Goal: Task Accomplishment & Management: Manage account settings

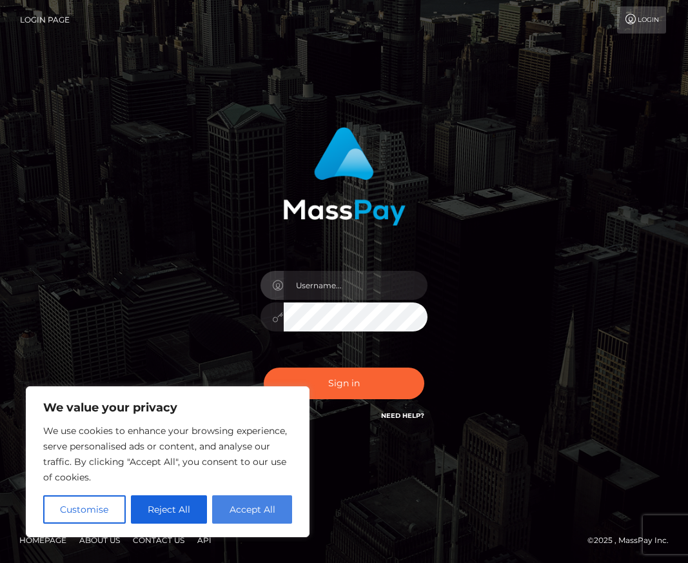
click at [235, 514] on button "Accept All" at bounding box center [252, 509] width 80 height 28
checkbox input "true"
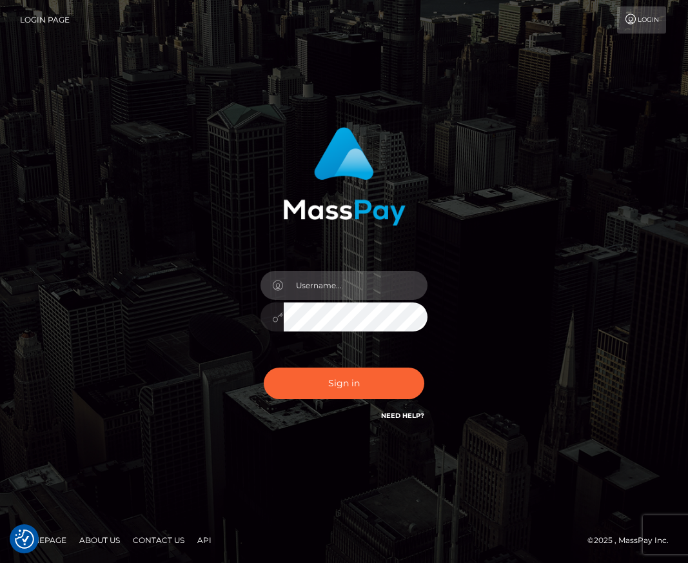
click at [362, 287] on input "text" at bounding box center [356, 285] width 144 height 29
type input "[PERSON_NAME][EMAIL_ADDRESS][DOMAIN_NAME]"
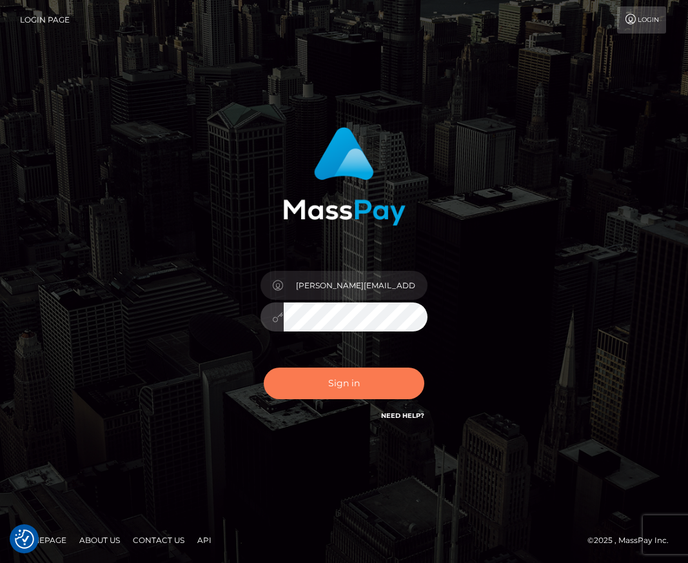
click at [338, 385] on button "Sign in" at bounding box center [344, 383] width 161 height 32
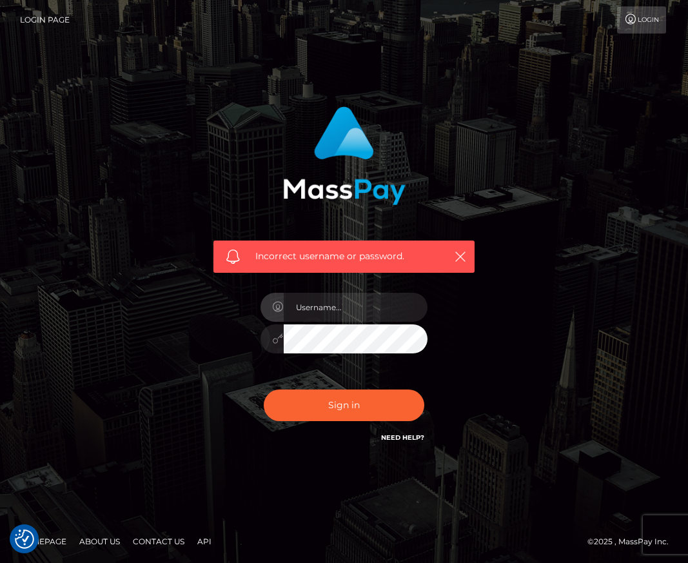
click at [523, 302] on div "Incorrect username or password." at bounding box center [344, 282] width 619 height 371
click at [364, 300] on input "text" at bounding box center [356, 307] width 144 height 29
type input "[PERSON_NAME][EMAIL_ADDRESS][DOMAIN_NAME]"
click at [400, 440] on link "Need Help?" at bounding box center [402, 437] width 43 height 8
